Goal: Complete application form

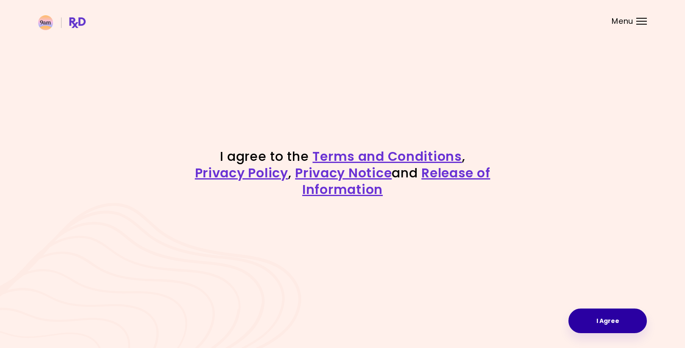
click at [599, 320] on button "I Agree" at bounding box center [607, 320] width 78 height 25
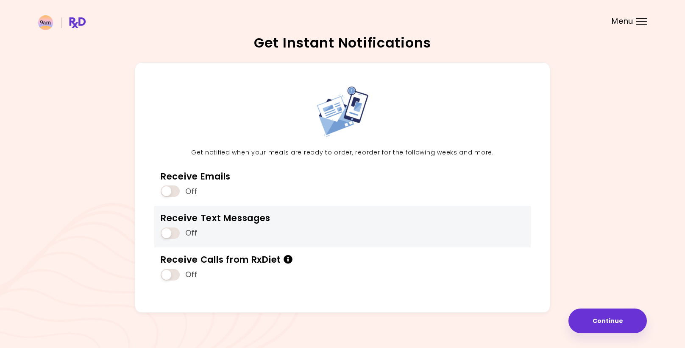
click at [173, 234] on span at bounding box center [170, 232] width 19 height 11
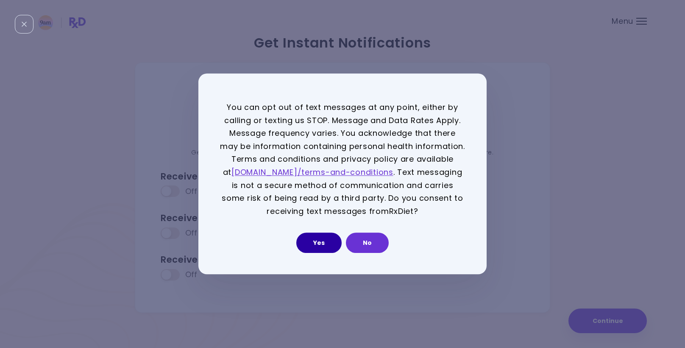
click at [326, 243] on button "Yes" at bounding box center [318, 243] width 45 height 20
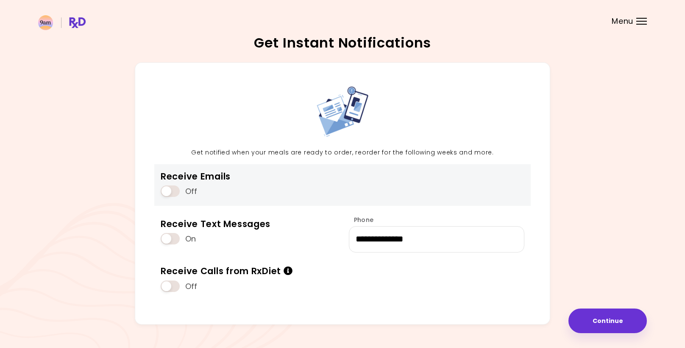
click at [174, 193] on span at bounding box center [170, 190] width 19 height 11
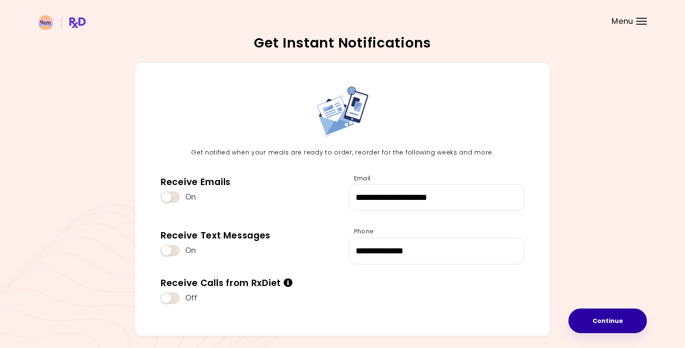
click at [597, 320] on button "Continue" at bounding box center [607, 320] width 78 height 25
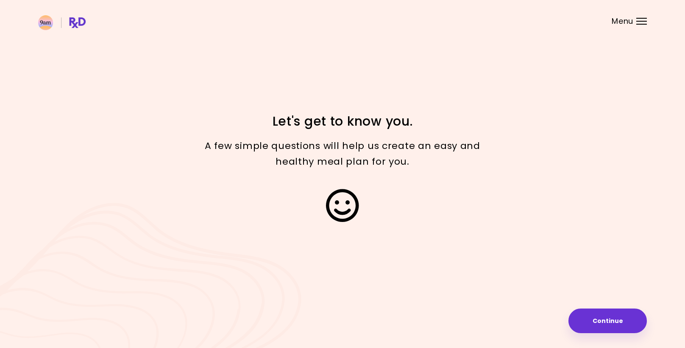
click at [598, 314] on button "Continue" at bounding box center [607, 320] width 78 height 25
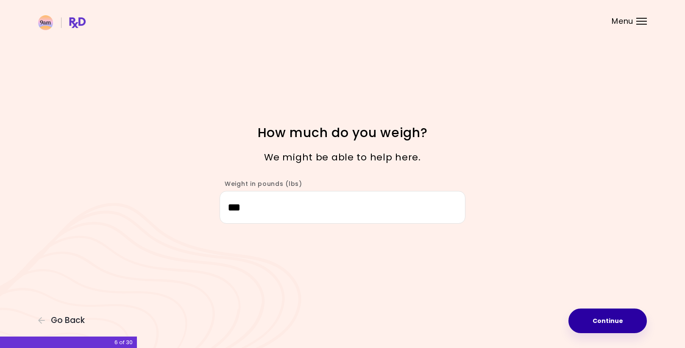
click at [591, 324] on button "Continue" at bounding box center [607, 320] width 78 height 25
select select "****"
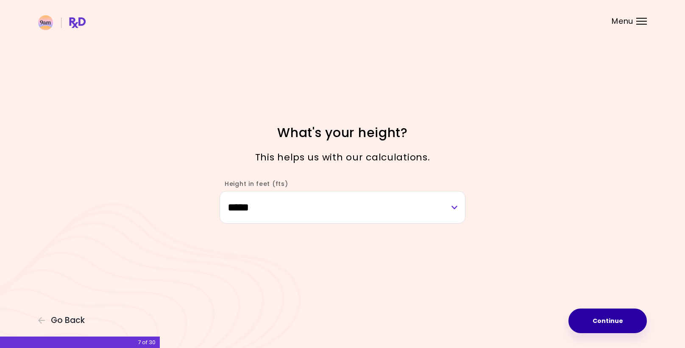
click at [591, 324] on button "Continue" at bounding box center [607, 320] width 78 height 25
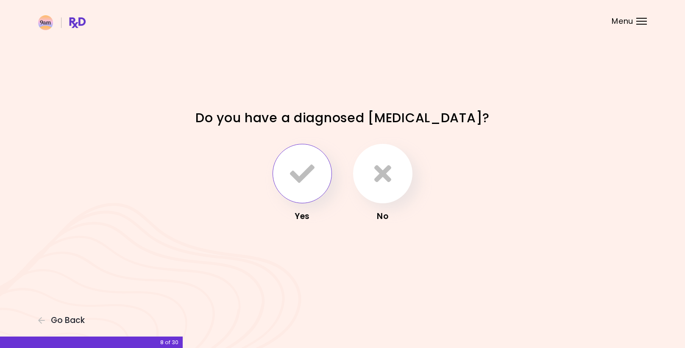
click at [298, 170] on icon "button" at bounding box center [302, 173] width 25 height 25
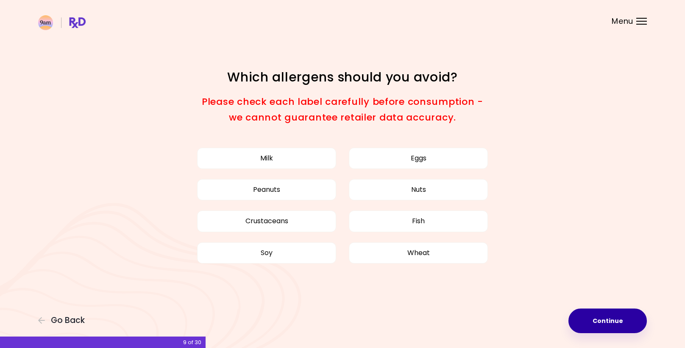
click at [576, 312] on button "Continue" at bounding box center [607, 320] width 78 height 25
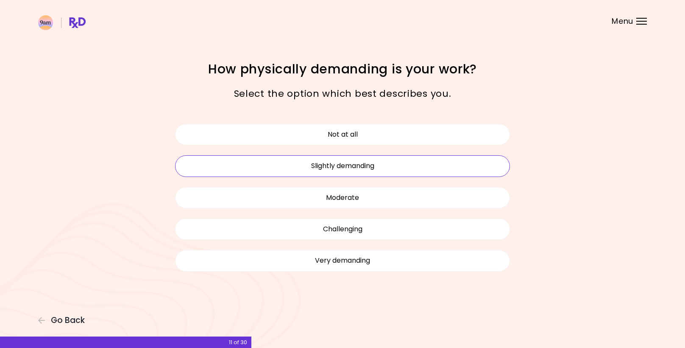
click at [331, 166] on button "Slightly demanding" at bounding box center [342, 165] width 335 height 21
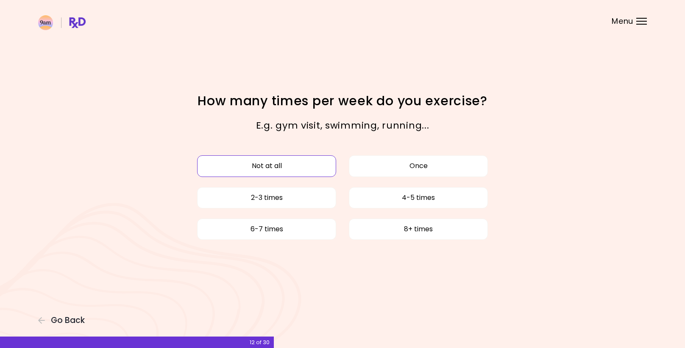
click at [291, 170] on button "Not at all" at bounding box center [266, 165] width 139 height 21
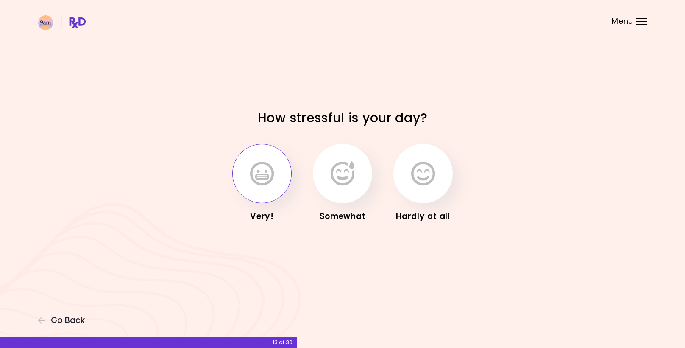
click at [260, 174] on icon "button" at bounding box center [262, 173] width 24 height 25
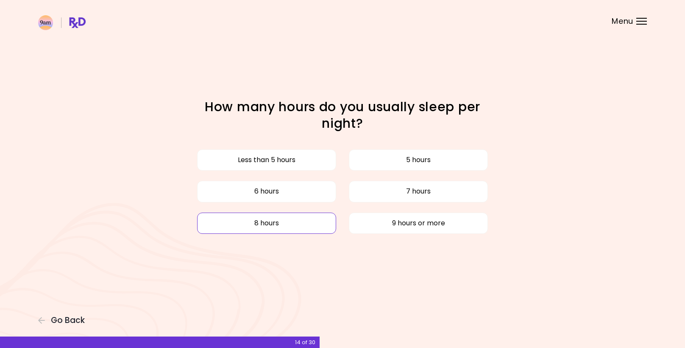
click at [302, 222] on button "8 hours" at bounding box center [266, 222] width 139 height 21
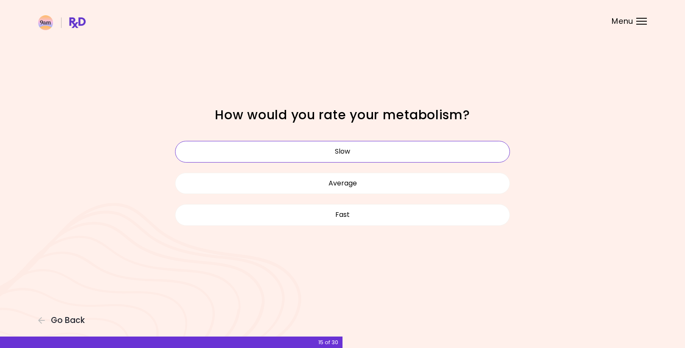
click at [380, 150] on button "Slow" at bounding box center [342, 151] width 335 height 21
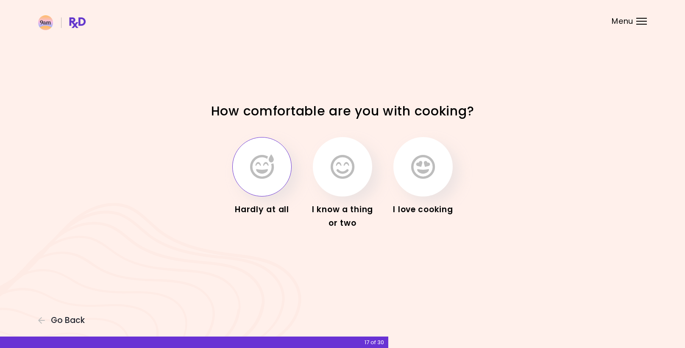
click at [264, 170] on icon "button" at bounding box center [262, 166] width 24 height 25
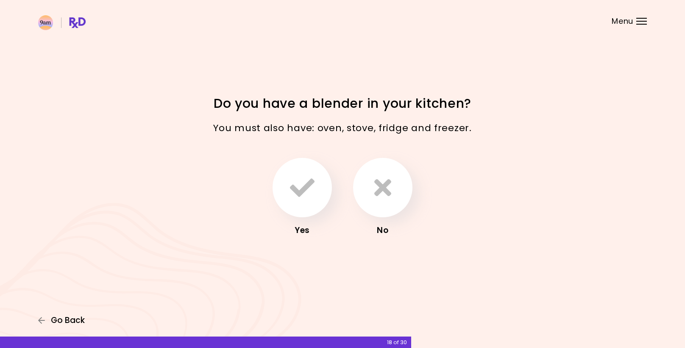
click at [74, 320] on span "Go Back" at bounding box center [68, 319] width 34 height 9
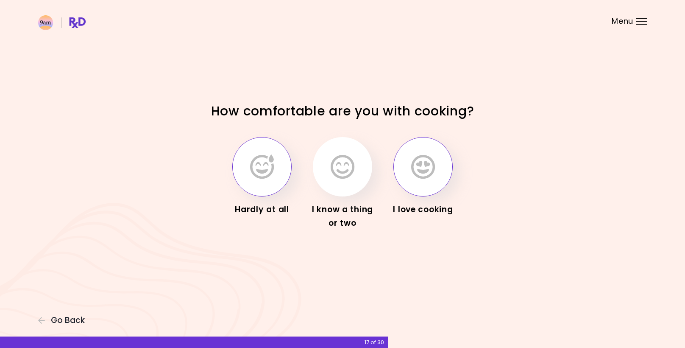
click at [417, 165] on icon "button" at bounding box center [423, 166] width 24 height 25
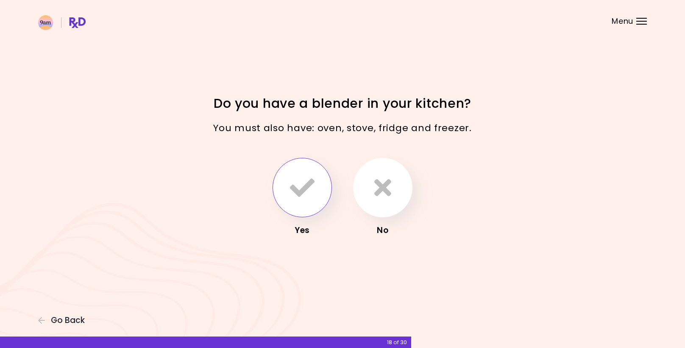
click at [318, 187] on button "button" at bounding box center [302, 187] width 59 height 59
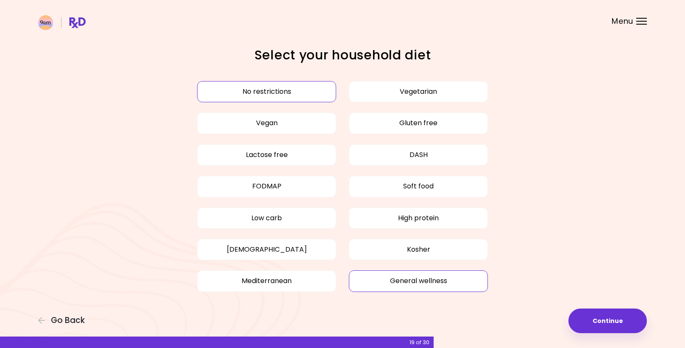
click at [413, 281] on button "General wellness" at bounding box center [418, 280] width 139 height 21
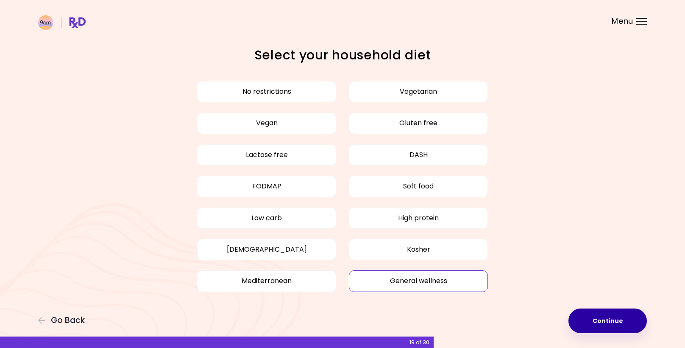
click at [604, 328] on button "Continue" at bounding box center [607, 320] width 78 height 25
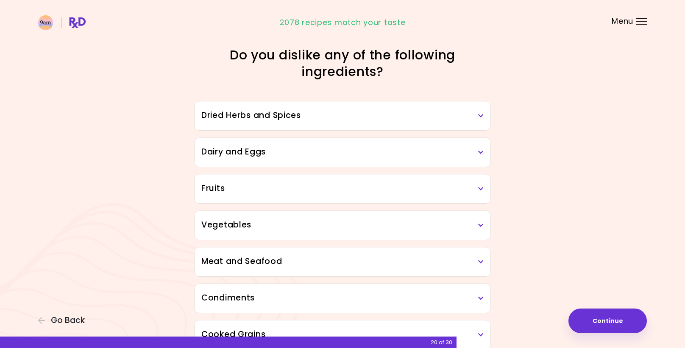
click at [274, 152] on h3 "Dairy and Eggs" at bounding box center [342, 152] width 282 height 12
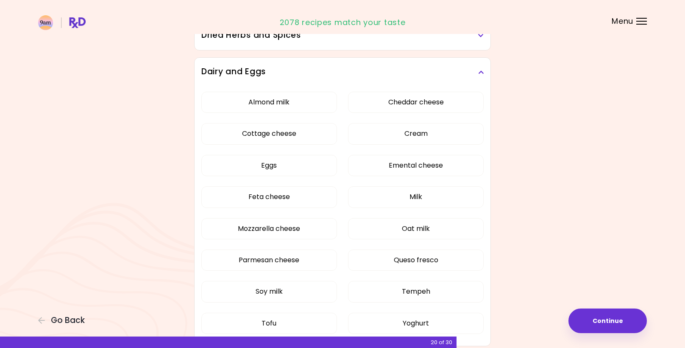
scroll to position [81, 0]
click at [282, 165] on button "Eggs" at bounding box center [269, 163] width 136 height 21
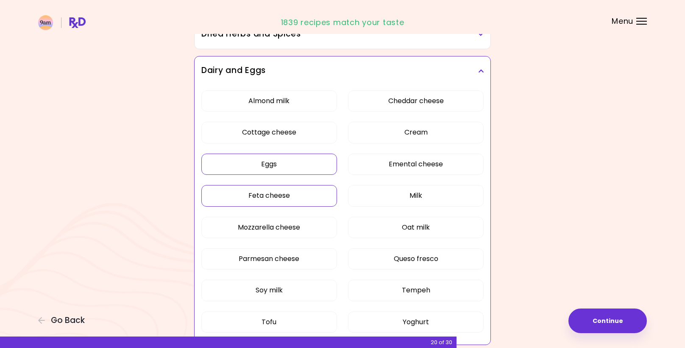
click at [275, 198] on button "Feta cheese" at bounding box center [269, 195] width 136 height 21
click at [391, 324] on button "Yoghurt" at bounding box center [416, 321] width 136 height 21
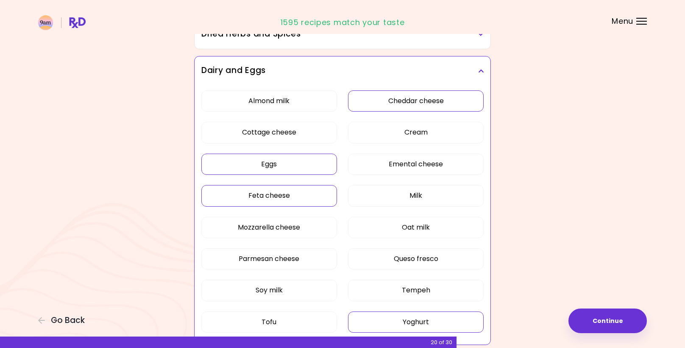
click at [413, 100] on button "Cheddar cheese" at bounding box center [416, 100] width 136 height 21
click at [402, 198] on button "Milk" at bounding box center [416, 195] width 136 height 21
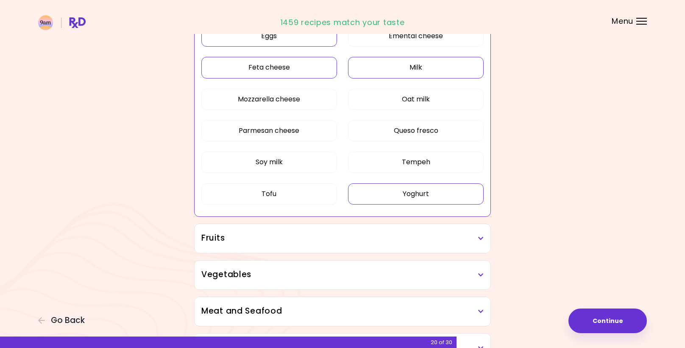
scroll to position [211, 0]
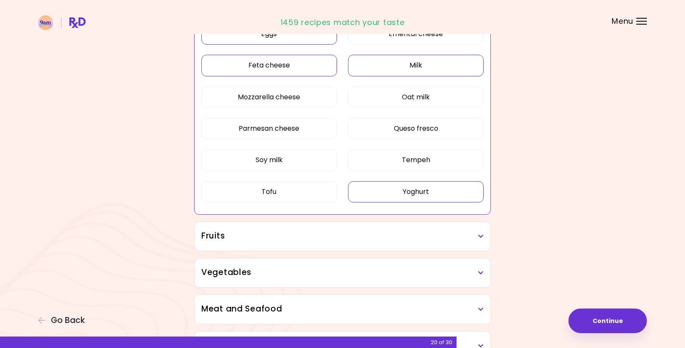
click at [349, 228] on div "Fruits" at bounding box center [343, 236] width 296 height 29
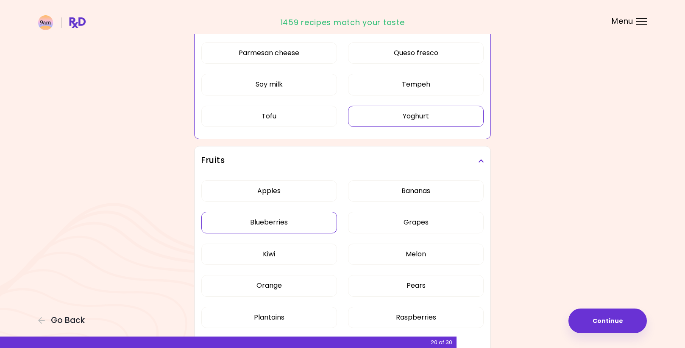
scroll to position [303, 0]
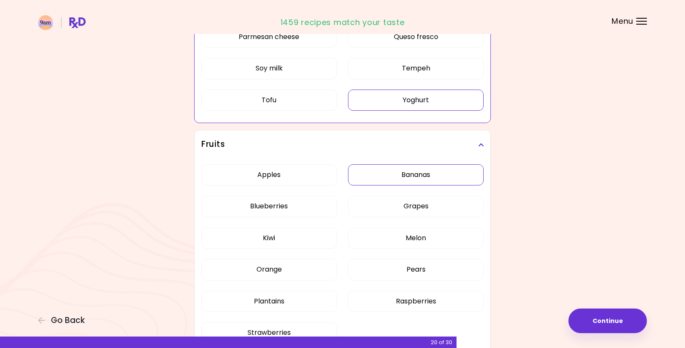
click at [415, 173] on button "Bananas" at bounding box center [416, 174] width 136 height 21
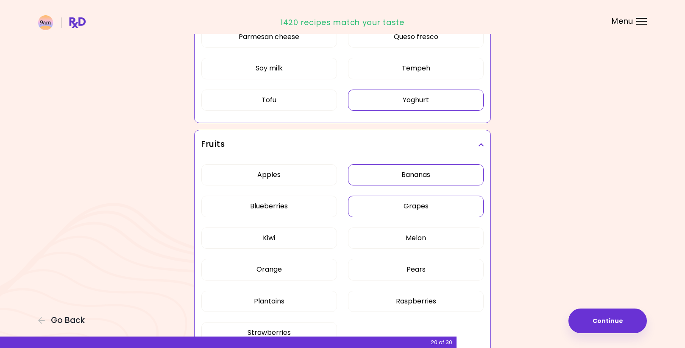
click at [397, 206] on button "Grapes" at bounding box center [416, 205] width 136 height 21
click at [269, 273] on button "Orange" at bounding box center [269, 269] width 136 height 21
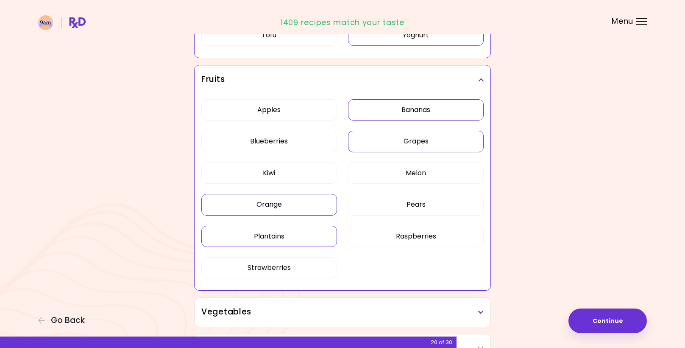
scroll to position [371, 0]
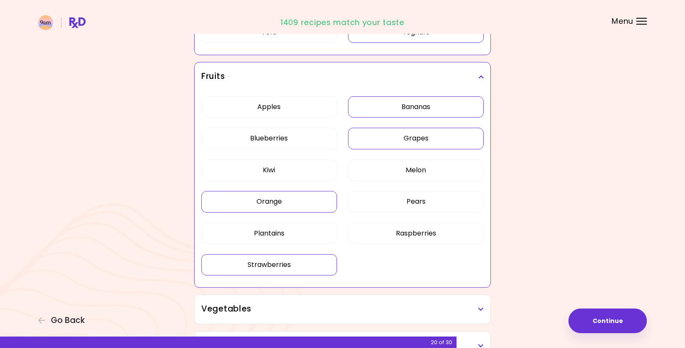
click at [289, 260] on button "Strawberries" at bounding box center [269, 264] width 136 height 21
click at [269, 145] on button "Blueberries" at bounding box center [269, 138] width 136 height 21
click at [271, 97] on button "Apples" at bounding box center [269, 106] width 136 height 21
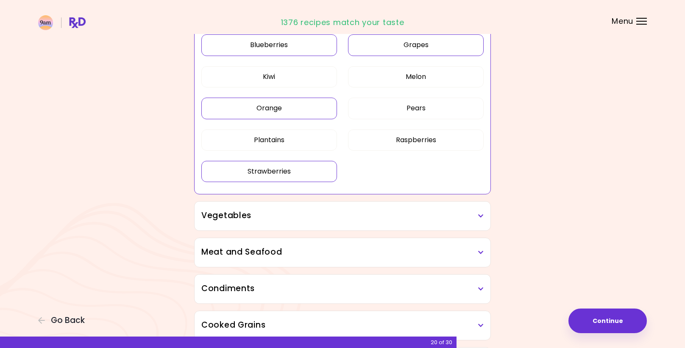
scroll to position [471, 0]
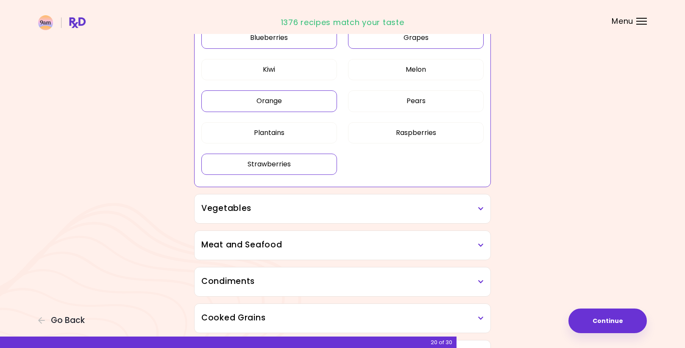
click at [272, 217] on div "Vegetables" at bounding box center [343, 208] width 296 height 29
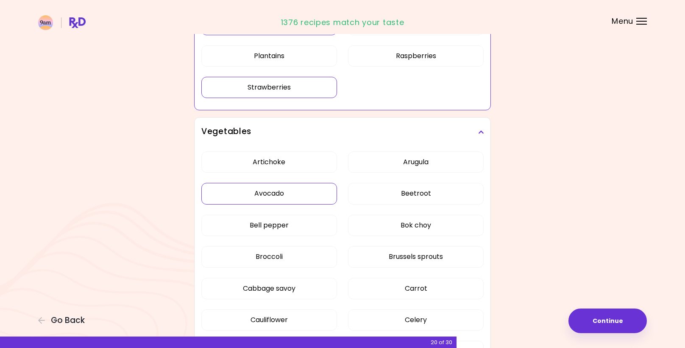
scroll to position [551, 0]
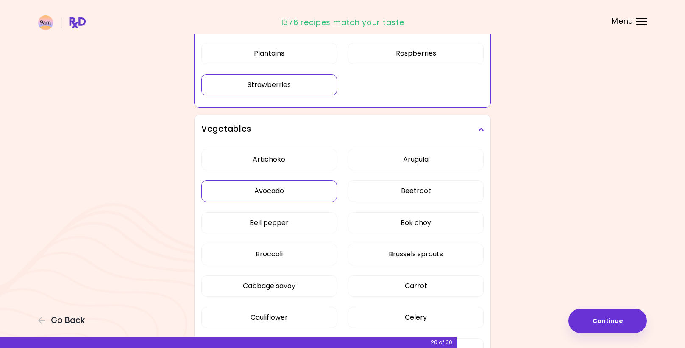
click at [276, 193] on button "Avocado" at bounding box center [269, 190] width 136 height 21
click at [402, 195] on button "Beetroot" at bounding box center [416, 190] width 136 height 21
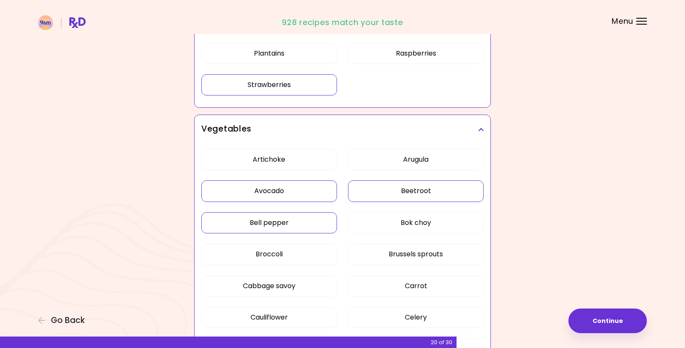
click at [283, 225] on button "Bell pepper" at bounding box center [269, 222] width 136 height 21
click at [285, 251] on button "Broccoli" at bounding box center [269, 253] width 136 height 21
click at [387, 254] on button "Brussels sprouts" at bounding box center [416, 253] width 136 height 21
click at [409, 290] on button "Carrot" at bounding box center [416, 285] width 136 height 21
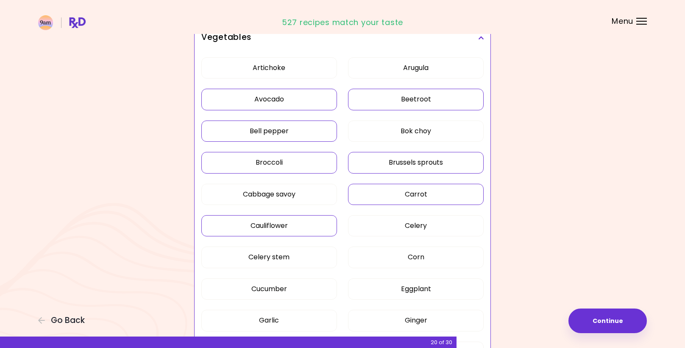
scroll to position [643, 0]
click at [300, 289] on button "Cucumber" at bounding box center [269, 288] width 136 height 21
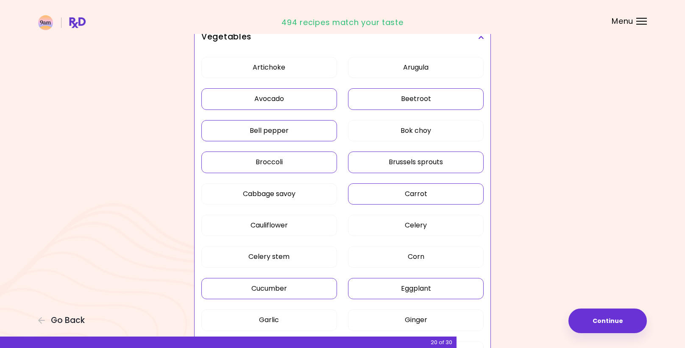
click at [440, 293] on button "Eggplant" at bounding box center [416, 288] width 136 height 21
click at [281, 317] on button "Garlic" at bounding box center [269, 319] width 136 height 21
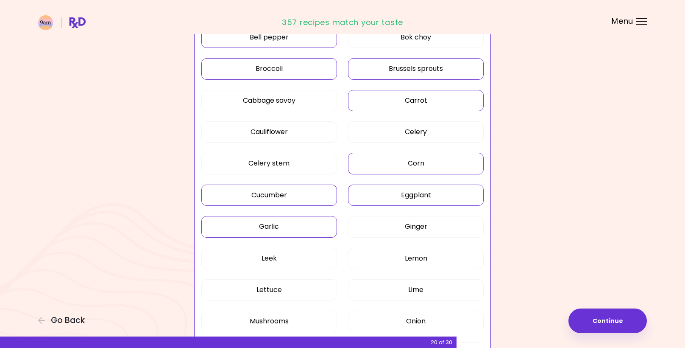
scroll to position [746, 0]
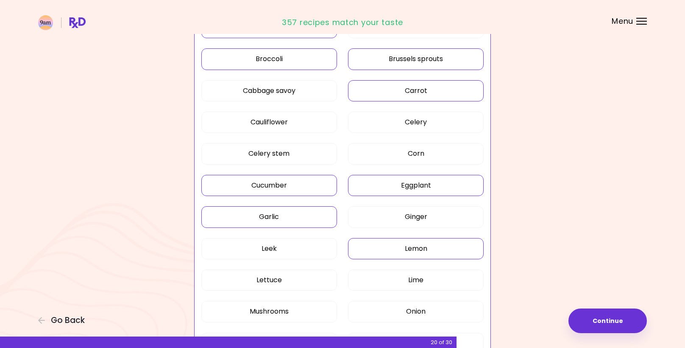
click at [417, 249] on button "Lemon" at bounding box center [416, 248] width 136 height 21
click at [283, 280] on button "Lettuce" at bounding box center [269, 279] width 136 height 21
click at [290, 313] on button "Mushrooms" at bounding box center [269, 310] width 136 height 21
click at [413, 318] on button "Onion" at bounding box center [416, 310] width 136 height 21
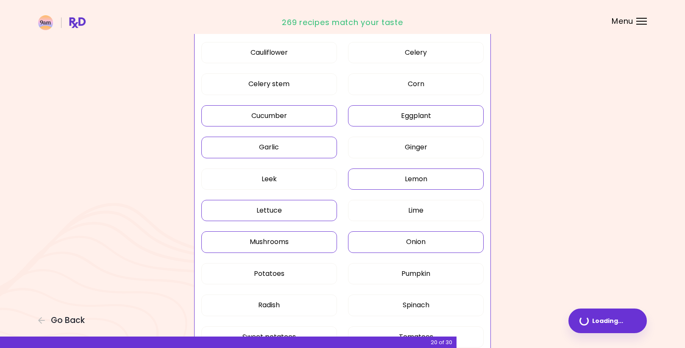
scroll to position [833, 0]
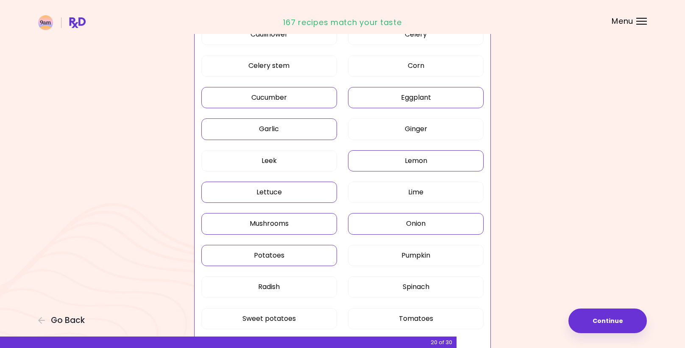
click at [289, 256] on button "Potatoes" at bounding box center [269, 255] width 136 height 21
click at [391, 282] on button "Spinach" at bounding box center [416, 286] width 136 height 21
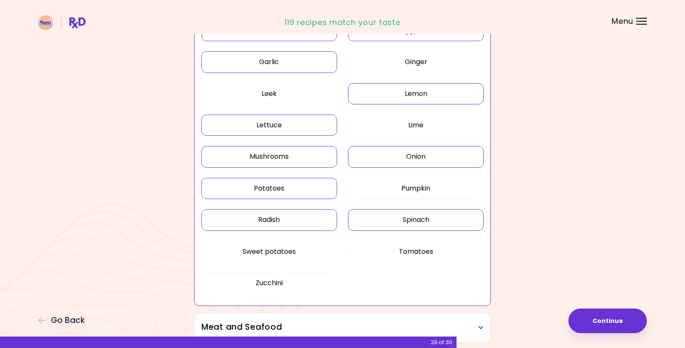
scroll to position [904, 0]
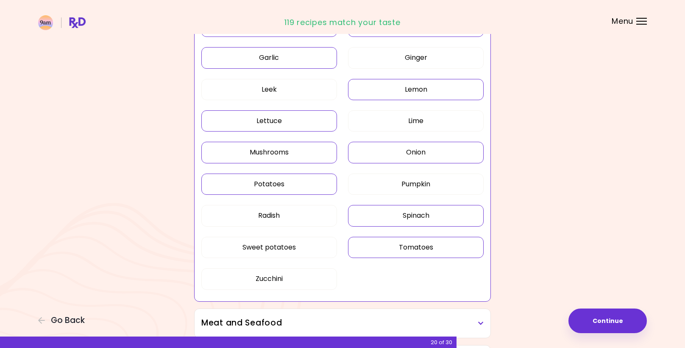
click at [391, 246] on button "Tomatoes" at bounding box center [416, 247] width 136 height 21
click at [271, 282] on button "Zucchini" at bounding box center [269, 278] width 136 height 21
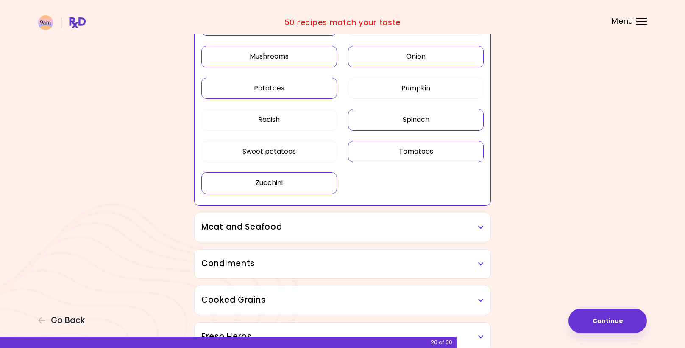
scroll to position [1002, 0]
click at [294, 223] on h3 "Meat and Seafood" at bounding box center [342, 226] width 282 height 12
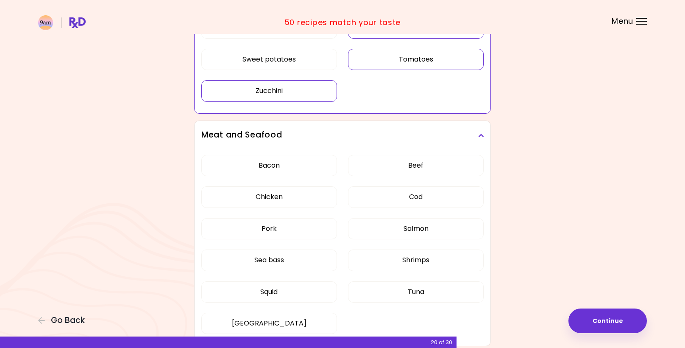
scroll to position [1097, 0]
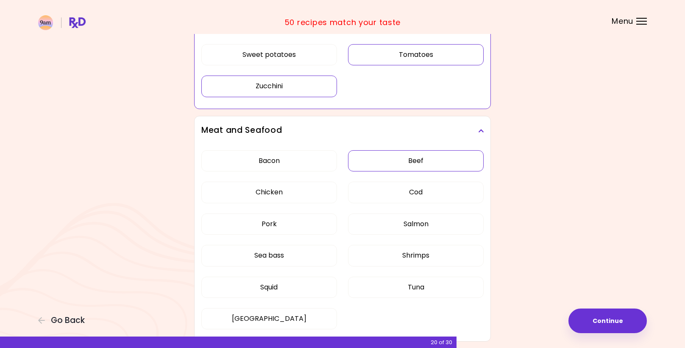
click at [411, 161] on button "Beef" at bounding box center [416, 160] width 136 height 21
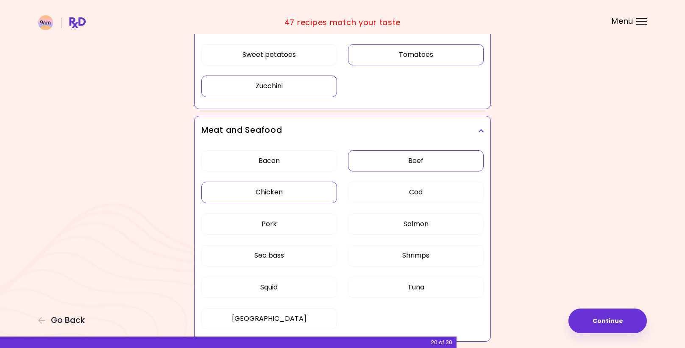
click at [299, 193] on button "Chicken" at bounding box center [269, 191] width 136 height 21
click at [420, 257] on button "Shrimps" at bounding box center [416, 255] width 136 height 21
click at [418, 221] on button "Salmon" at bounding box center [416, 223] width 136 height 21
click at [400, 289] on button "Tuna" at bounding box center [416, 286] width 136 height 21
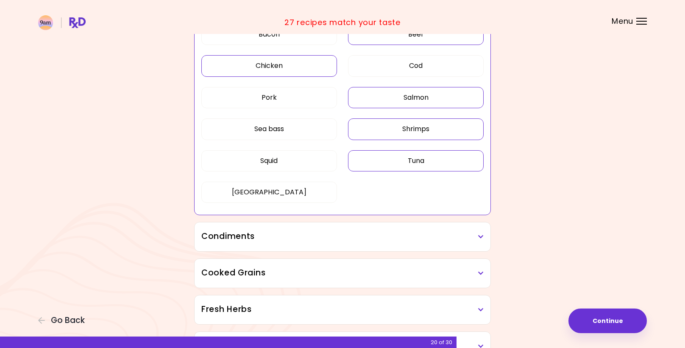
scroll to position [1225, 0]
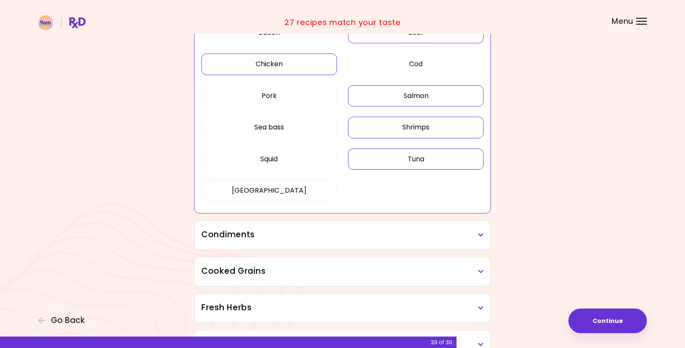
click at [337, 236] on h3 "Condiments" at bounding box center [342, 234] width 282 height 12
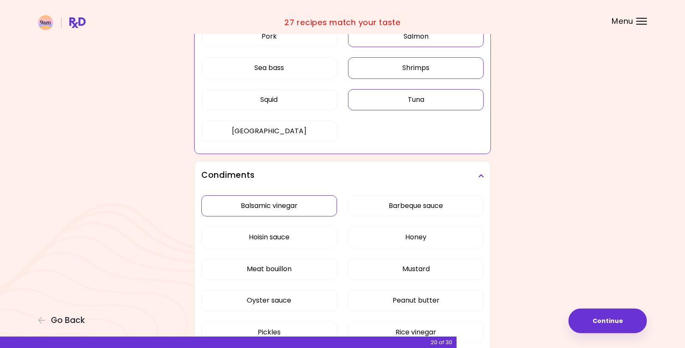
scroll to position [1288, 0]
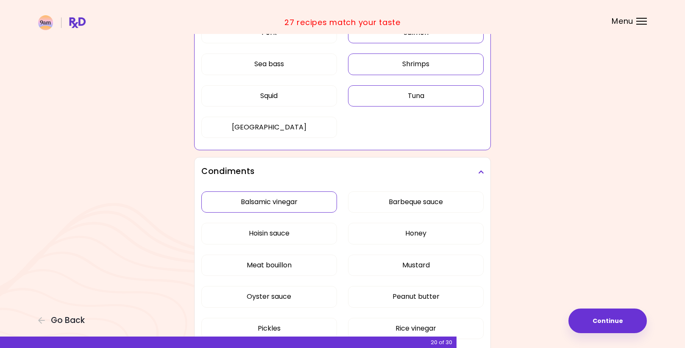
click at [265, 202] on button "Balsamic vinegar" at bounding box center [269, 201] width 136 height 21
click at [397, 234] on button "Honey" at bounding box center [416, 233] width 136 height 21
click at [395, 267] on button "Mustard" at bounding box center [416, 264] width 136 height 21
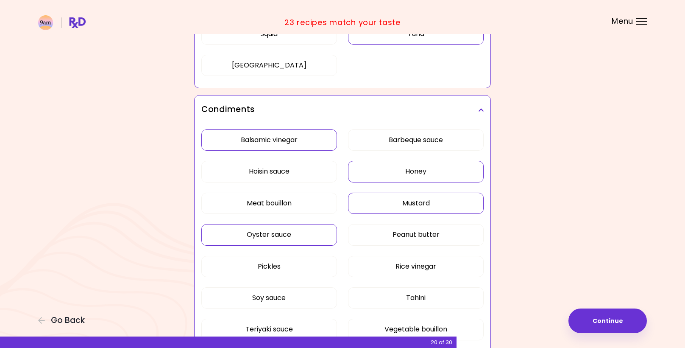
scroll to position [1352, 0]
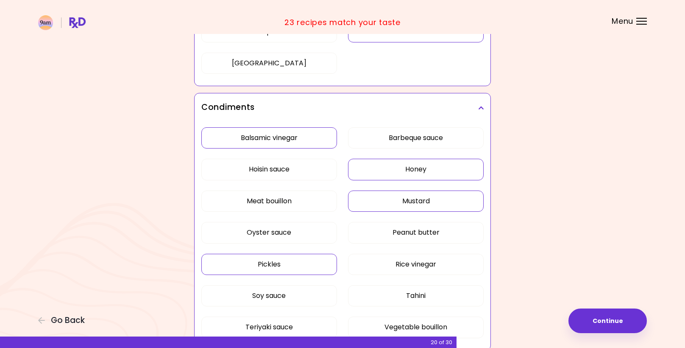
click at [281, 262] on button "Pickles" at bounding box center [269, 263] width 136 height 21
click at [293, 297] on button "Soy sauce" at bounding box center [269, 295] width 136 height 21
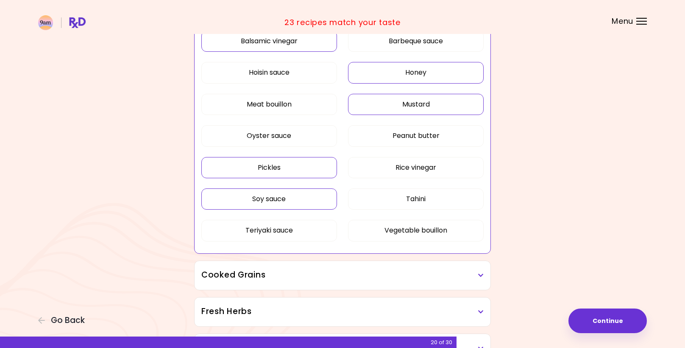
scroll to position [1452, 0]
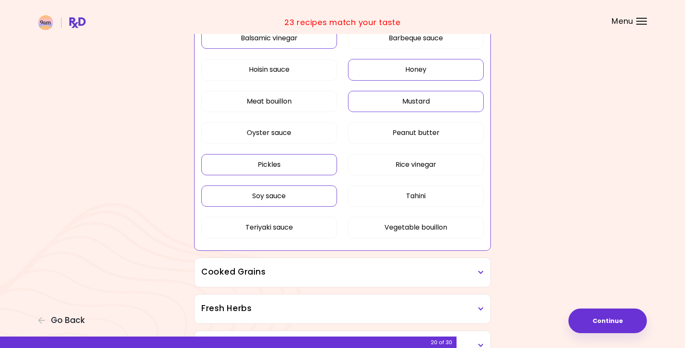
click at [294, 274] on h3 "Cooked Grains" at bounding box center [342, 272] width 282 height 12
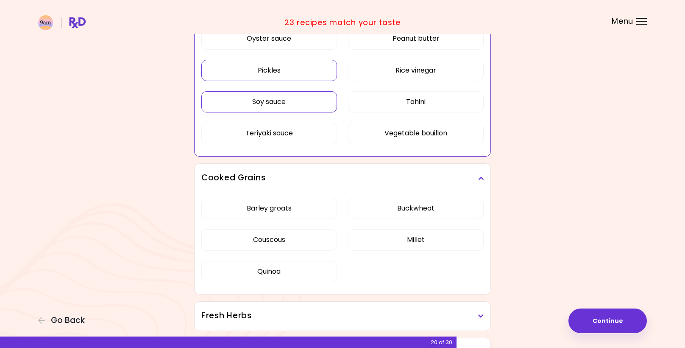
scroll to position [1547, 0]
click at [284, 236] on button "Couscous" at bounding box center [269, 238] width 136 height 21
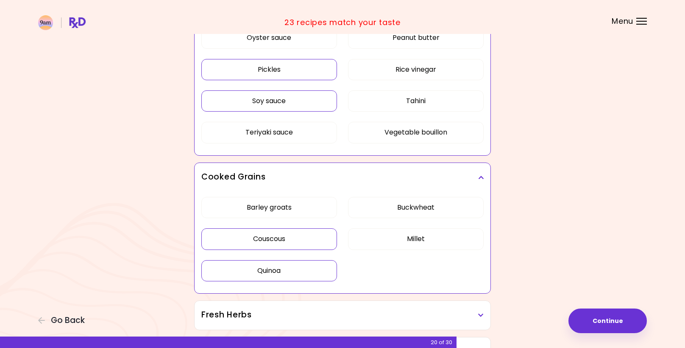
click at [270, 272] on button "Quinoa" at bounding box center [269, 270] width 136 height 21
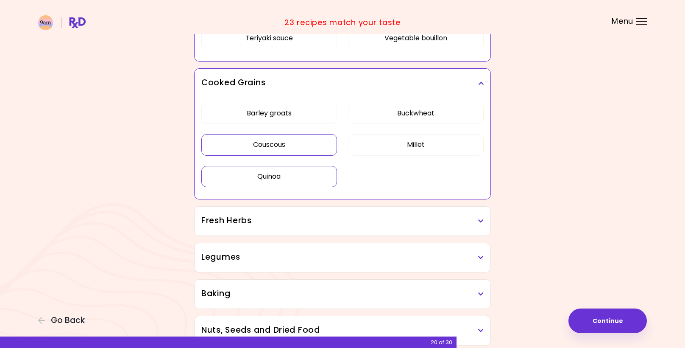
scroll to position [1649, 0]
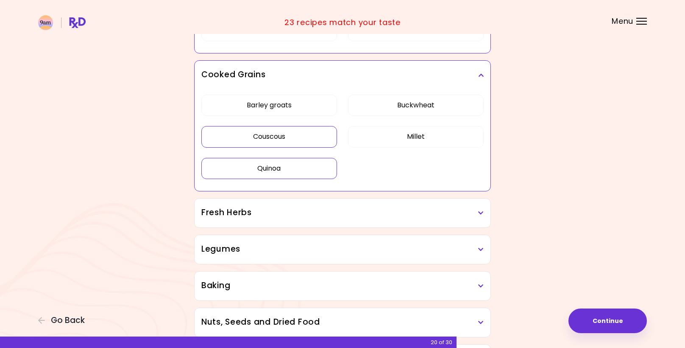
click at [306, 212] on h3 "Fresh Herbs" at bounding box center [342, 212] width 282 height 12
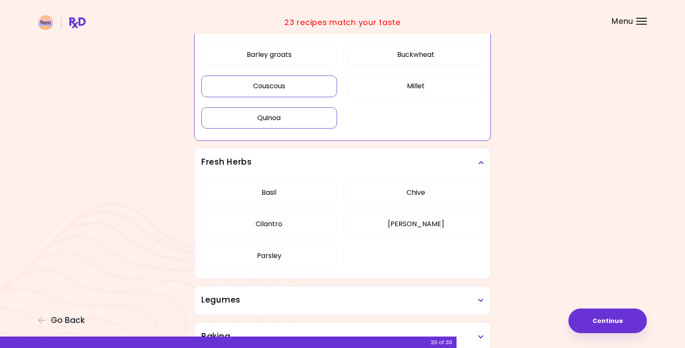
scroll to position [1708, 0]
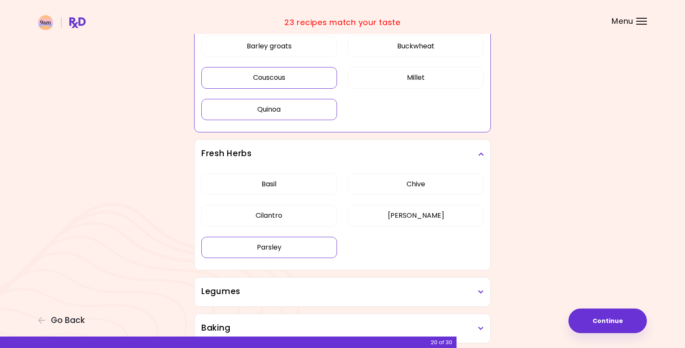
click at [297, 242] on button "Parsley" at bounding box center [269, 247] width 136 height 21
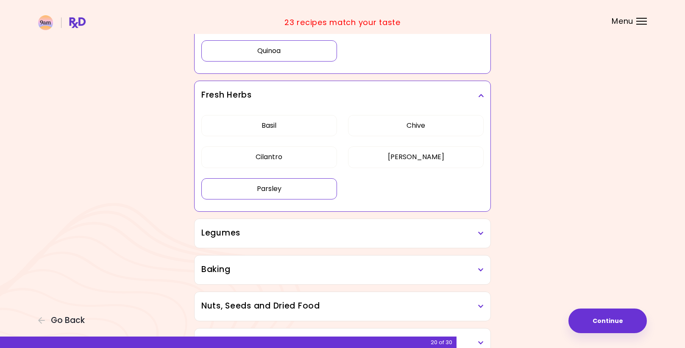
scroll to position [1767, 0]
click at [410, 155] on button "[PERSON_NAME]" at bounding box center [416, 155] width 136 height 21
click at [290, 233] on h3 "Legumes" at bounding box center [342, 232] width 282 height 12
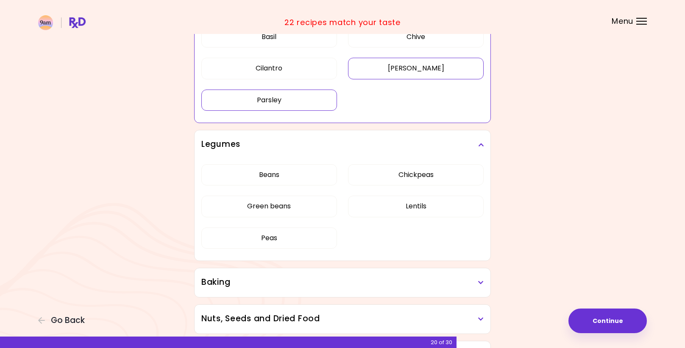
scroll to position [1859, 0]
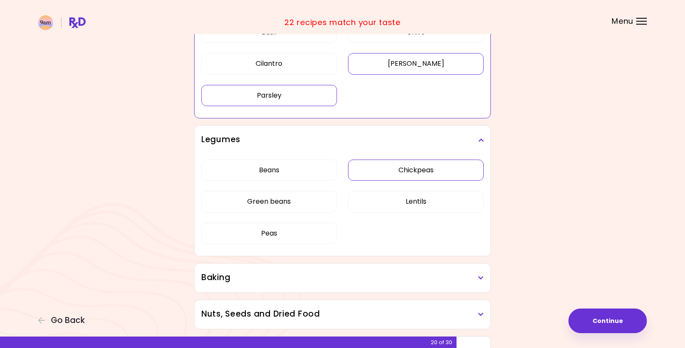
click at [387, 172] on button "Chickpeas" at bounding box center [416, 169] width 136 height 21
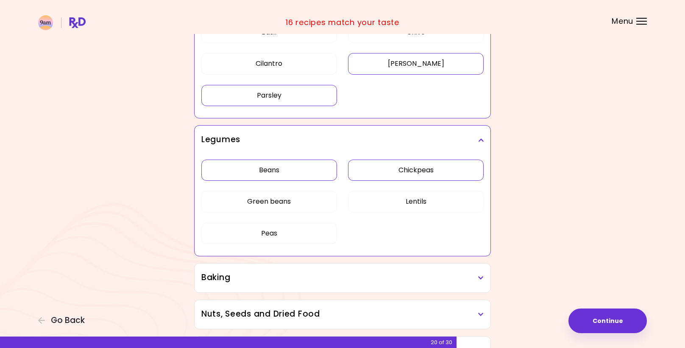
click at [265, 175] on button "Beans" at bounding box center [269, 169] width 136 height 21
click at [402, 208] on button "Lentils" at bounding box center [416, 201] width 136 height 21
click at [281, 208] on button "Green beans" at bounding box center [269, 201] width 136 height 21
click at [267, 238] on button "Peas" at bounding box center [269, 233] width 136 height 21
click at [253, 277] on h3 "Baking" at bounding box center [342, 277] width 282 height 12
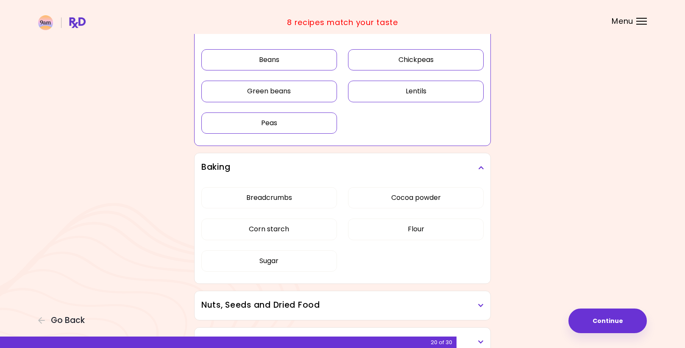
scroll to position [1977, 0]
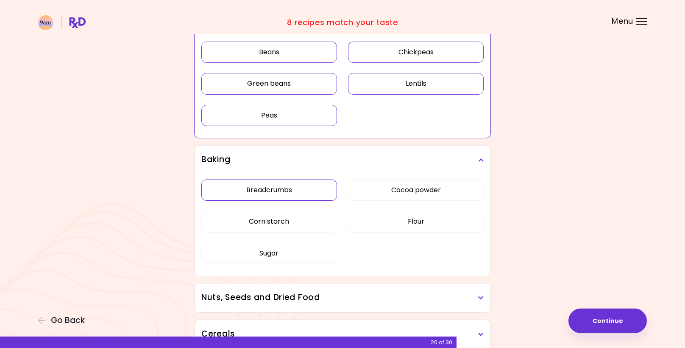
click at [275, 186] on button "Breadcrumbs" at bounding box center [269, 189] width 136 height 21
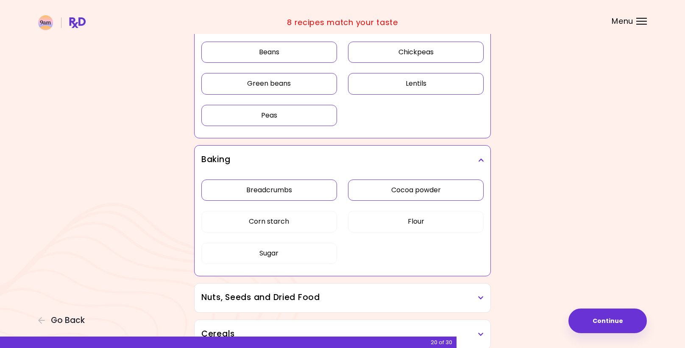
click at [391, 189] on button "Cocoa powder" at bounding box center [416, 189] width 136 height 21
click at [382, 223] on button "Flour" at bounding box center [416, 221] width 136 height 21
click at [287, 259] on button "Sugar" at bounding box center [269, 252] width 136 height 21
click at [275, 221] on button "Corn starch" at bounding box center [269, 221] width 136 height 21
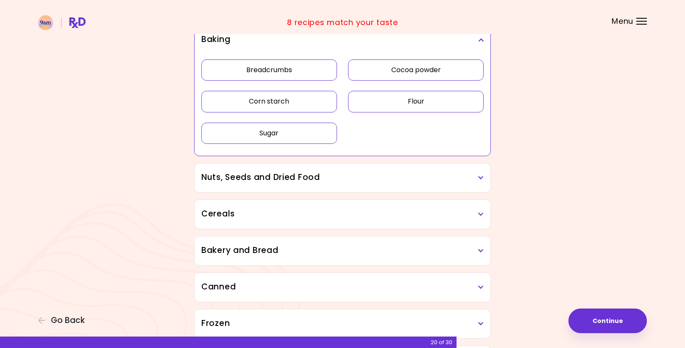
scroll to position [2100, 0]
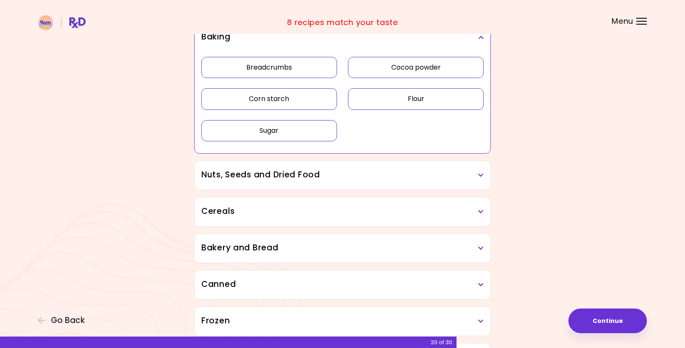
click at [273, 173] on h3 "Nuts, Seeds and Dried Food" at bounding box center [342, 175] width 282 height 12
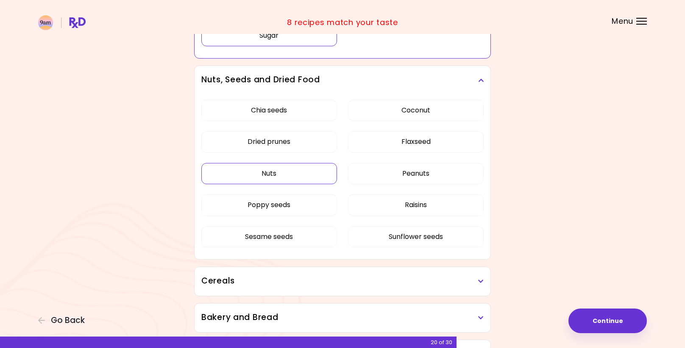
scroll to position [2194, 0]
click at [284, 173] on button "Nuts" at bounding box center [269, 173] width 136 height 21
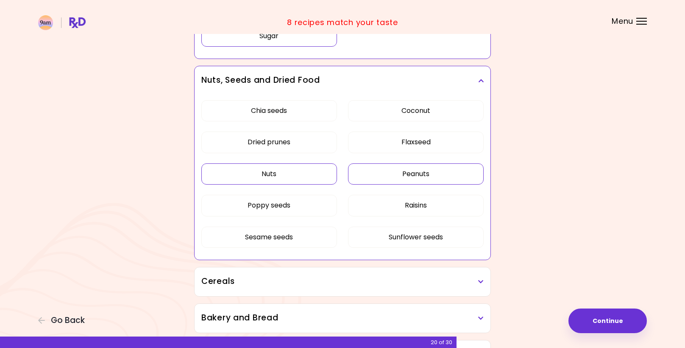
click at [401, 175] on button "Peanuts" at bounding box center [416, 173] width 136 height 21
click at [427, 208] on button "Raisins" at bounding box center [416, 205] width 136 height 21
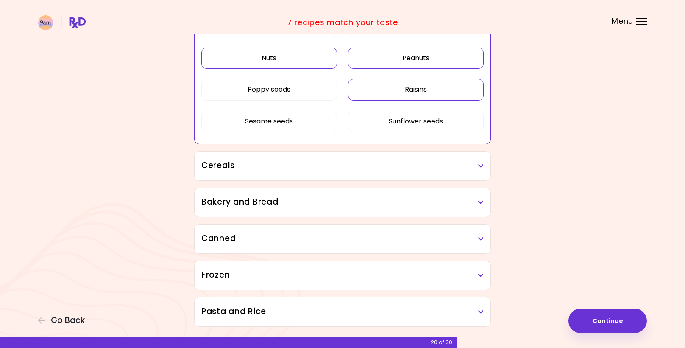
scroll to position [2335, 0]
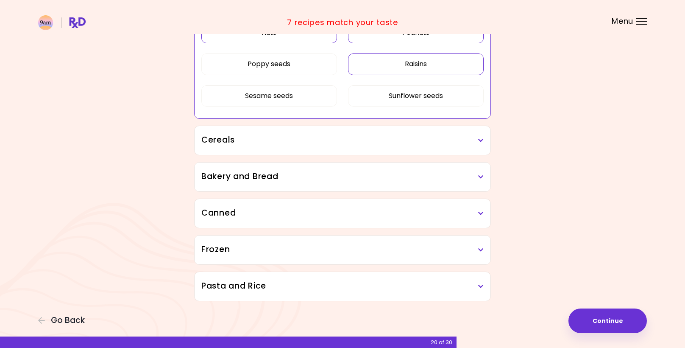
click at [269, 180] on h3 "Bakery and Bread" at bounding box center [342, 176] width 282 height 12
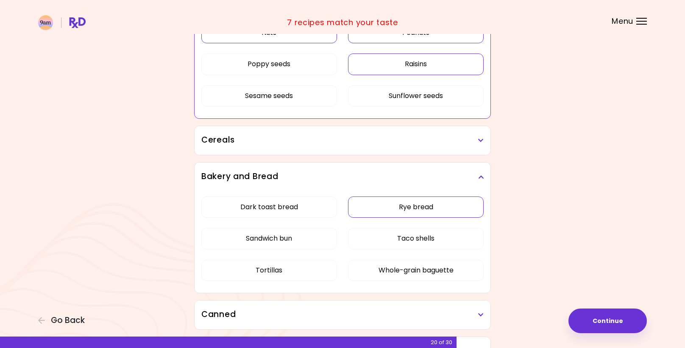
click at [409, 213] on button "Rye bread" at bounding box center [416, 206] width 136 height 21
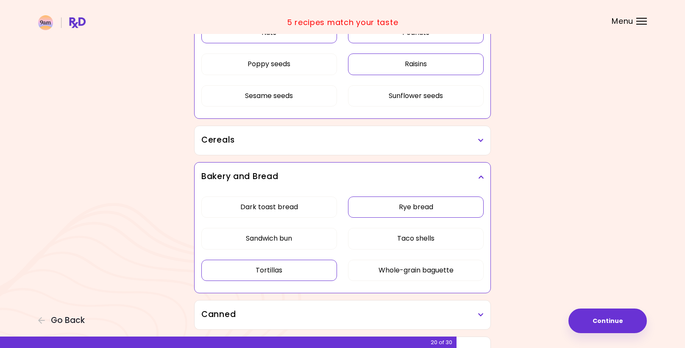
click at [288, 269] on button "Tortillas" at bounding box center [269, 269] width 136 height 21
click at [396, 272] on button "Whole-grain baguette" at bounding box center [416, 269] width 136 height 21
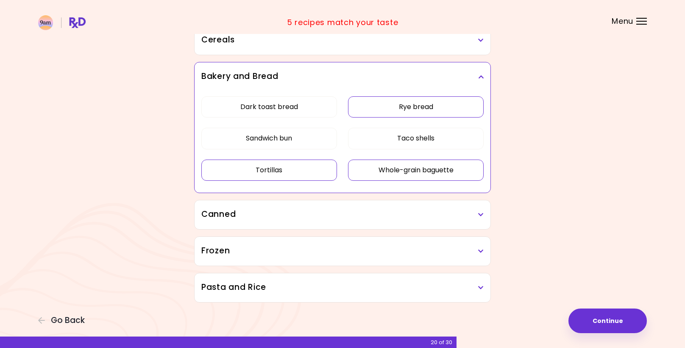
scroll to position [2437, 0]
click at [381, 209] on h3 "Canned" at bounding box center [342, 213] width 282 height 12
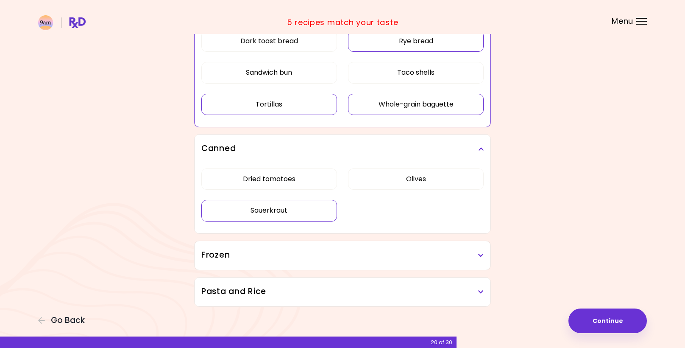
scroll to position [2507, 0]
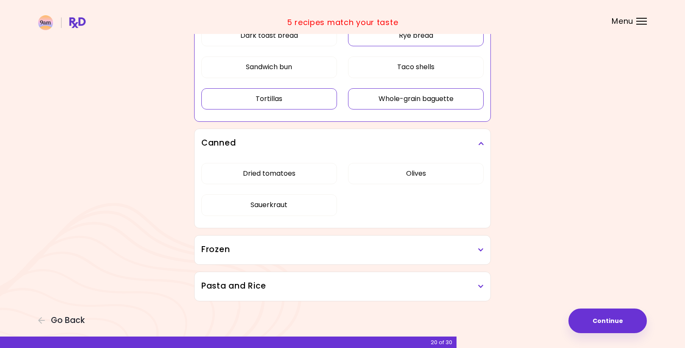
click at [287, 251] on h3 "Frozen" at bounding box center [342, 249] width 282 height 12
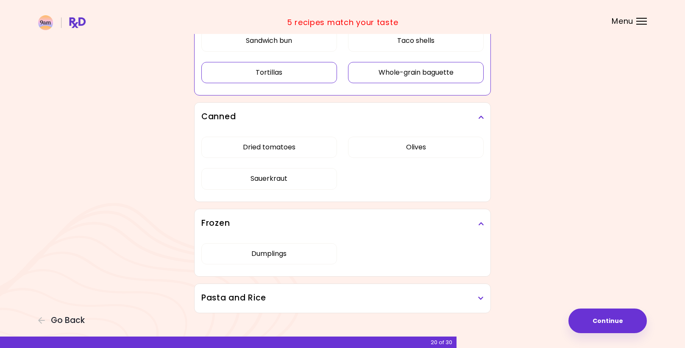
scroll to position [2545, 0]
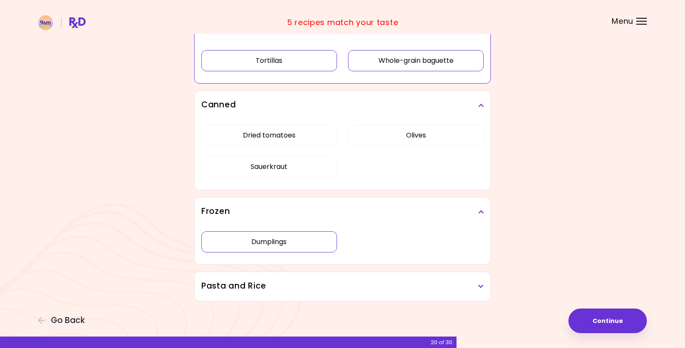
click at [270, 252] on button "Dumplings" at bounding box center [269, 241] width 136 height 21
click at [253, 286] on h3 "Pasta and Rice" at bounding box center [342, 286] width 282 height 12
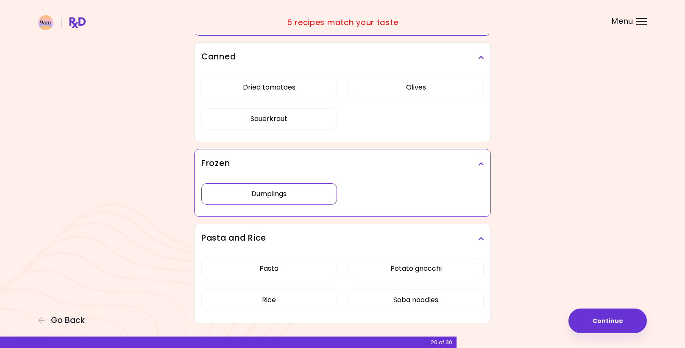
scroll to position [2615, 0]
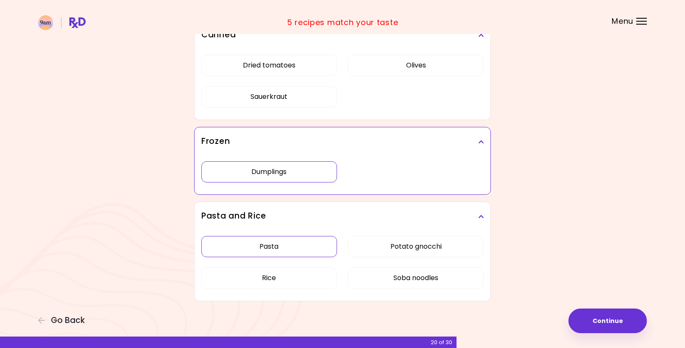
click at [260, 246] on button "Pasta" at bounding box center [269, 246] width 136 height 21
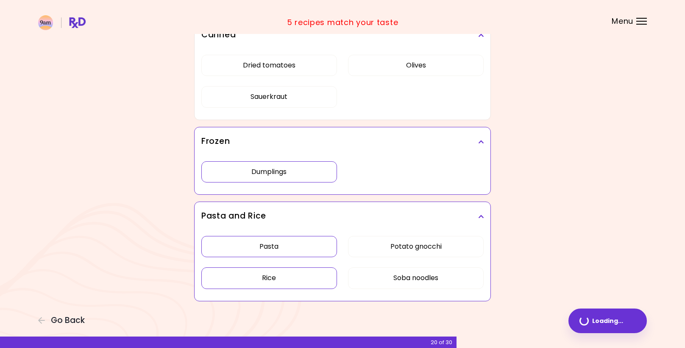
click at [255, 273] on button "Rice" at bounding box center [269, 277] width 136 height 21
click at [586, 324] on button "Continue" at bounding box center [607, 320] width 78 height 25
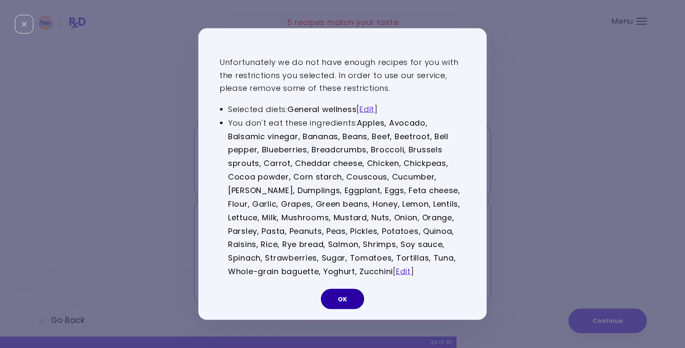
click at [342, 303] on button "OK" at bounding box center [342, 298] width 43 height 20
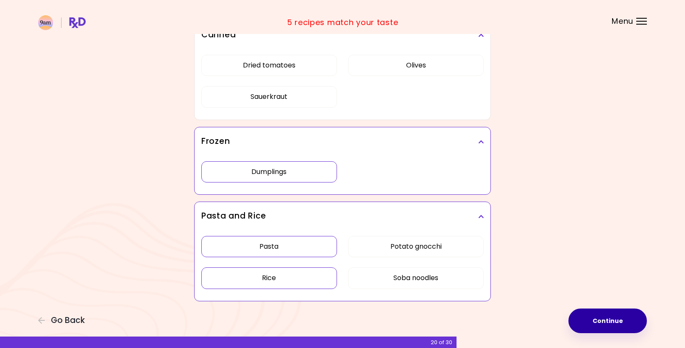
click at [595, 316] on button "Continue" at bounding box center [607, 320] width 78 height 25
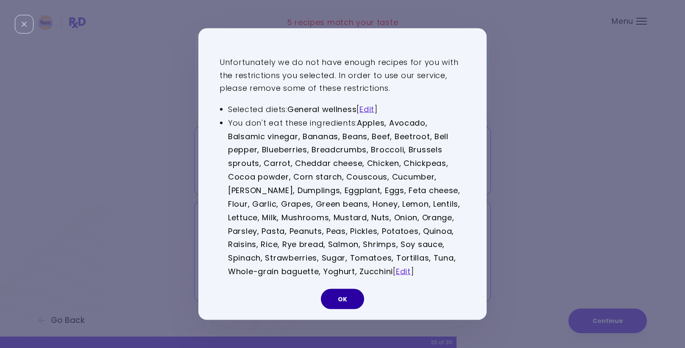
click at [349, 303] on button "OK" at bounding box center [342, 298] width 43 height 20
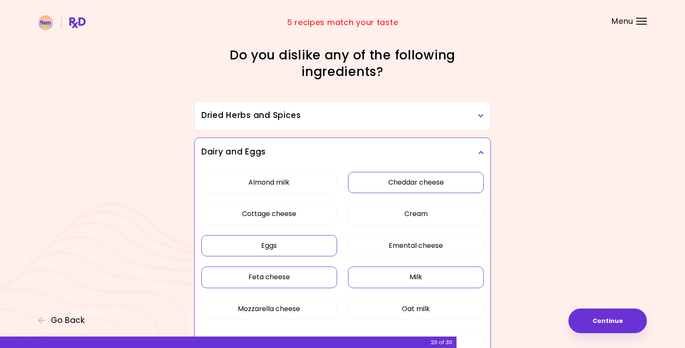
scroll to position [3, 0]
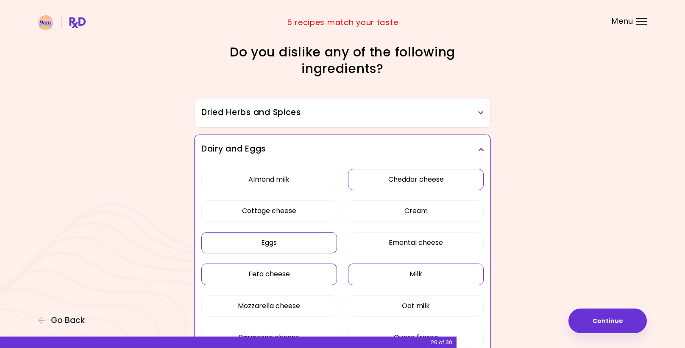
click at [374, 107] on h3 "Dried Herbs and Spices" at bounding box center [342, 112] width 282 height 12
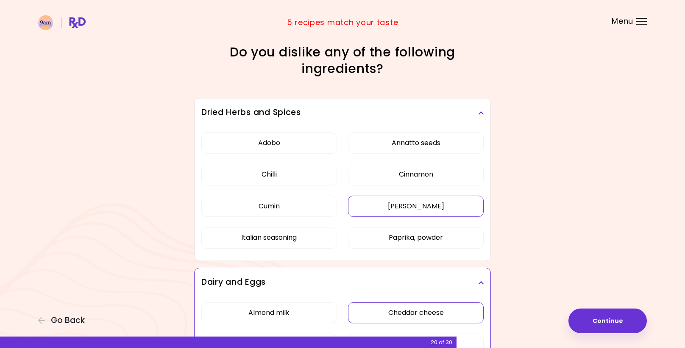
click at [396, 209] on button "[PERSON_NAME]" at bounding box center [416, 205] width 136 height 21
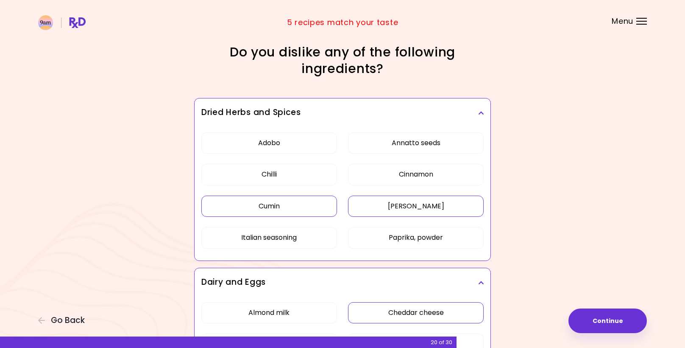
click at [265, 208] on button "Cumin" at bounding box center [269, 205] width 136 height 21
click at [292, 242] on button "Italian seasoning" at bounding box center [269, 237] width 136 height 21
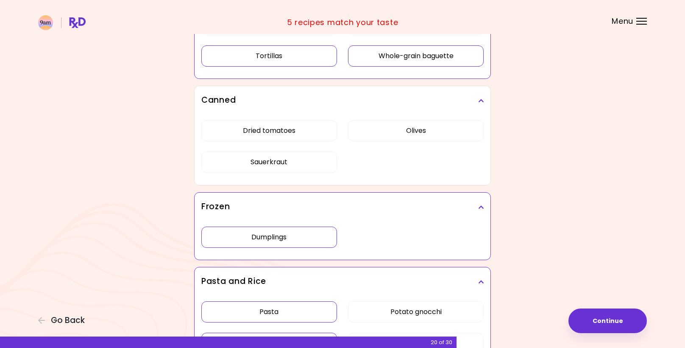
scroll to position [2748, 0]
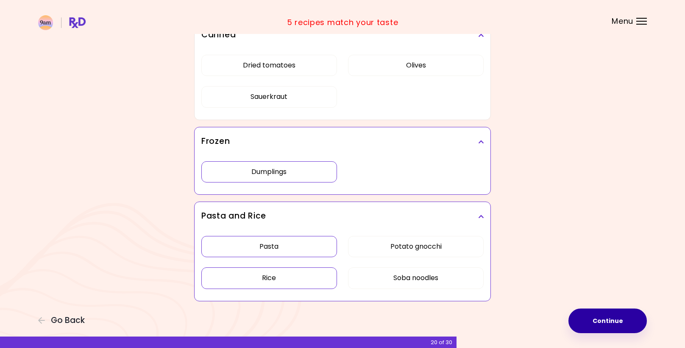
click at [588, 319] on button "Continue" at bounding box center [607, 320] width 78 height 25
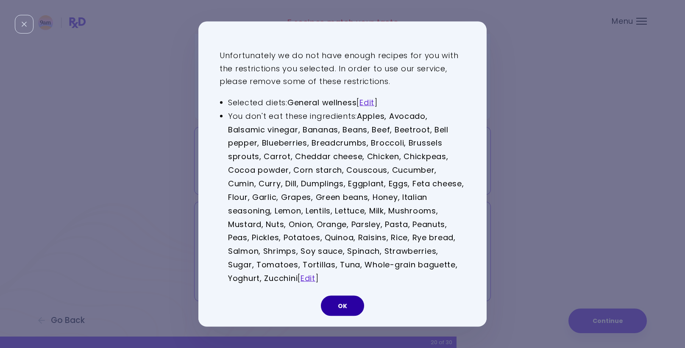
click at [336, 309] on button "OK" at bounding box center [342, 305] width 43 height 20
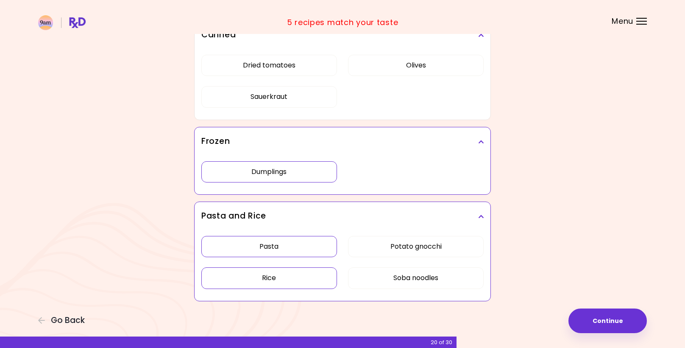
click at [367, 25] on div "5 recipes match your taste" at bounding box center [342, 23] width 111 height 14
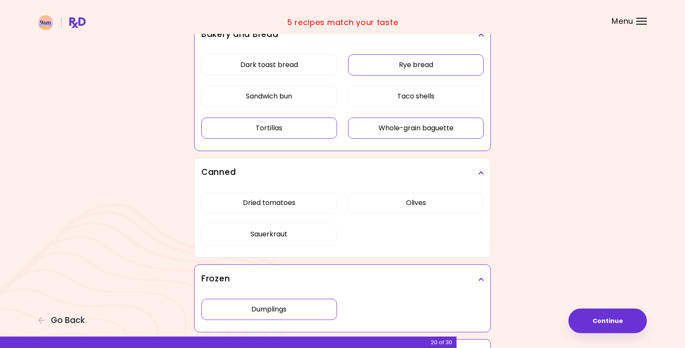
scroll to position [2611, 0]
click at [295, 201] on button "Dried tomatoes" at bounding box center [269, 202] width 136 height 21
click at [458, 197] on button "Olives" at bounding box center [416, 202] width 136 height 21
click at [587, 325] on button "Continue" at bounding box center [607, 320] width 78 height 25
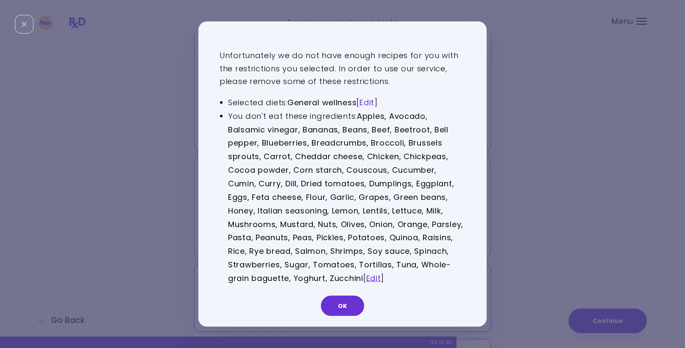
click at [370, 101] on link "Edit" at bounding box center [366, 102] width 15 height 11
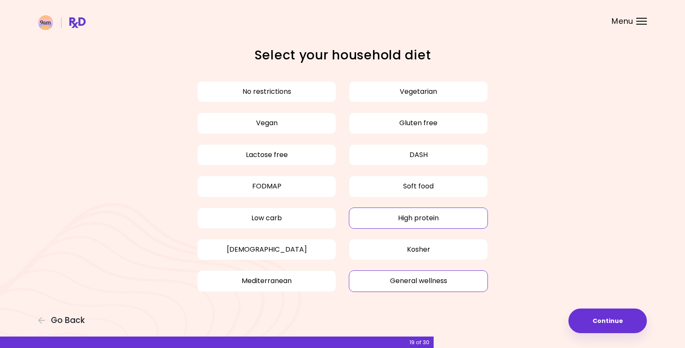
click at [406, 223] on button "High protein" at bounding box center [418, 217] width 139 height 21
click at [617, 318] on button "Continue" at bounding box center [607, 320] width 78 height 25
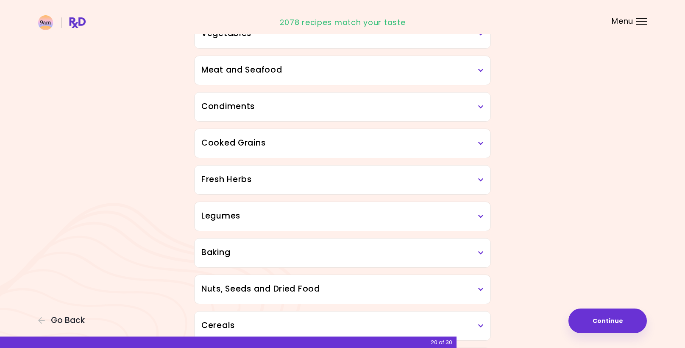
scroll to position [376, 0]
